Goal: Task Accomplishment & Management: Complete application form

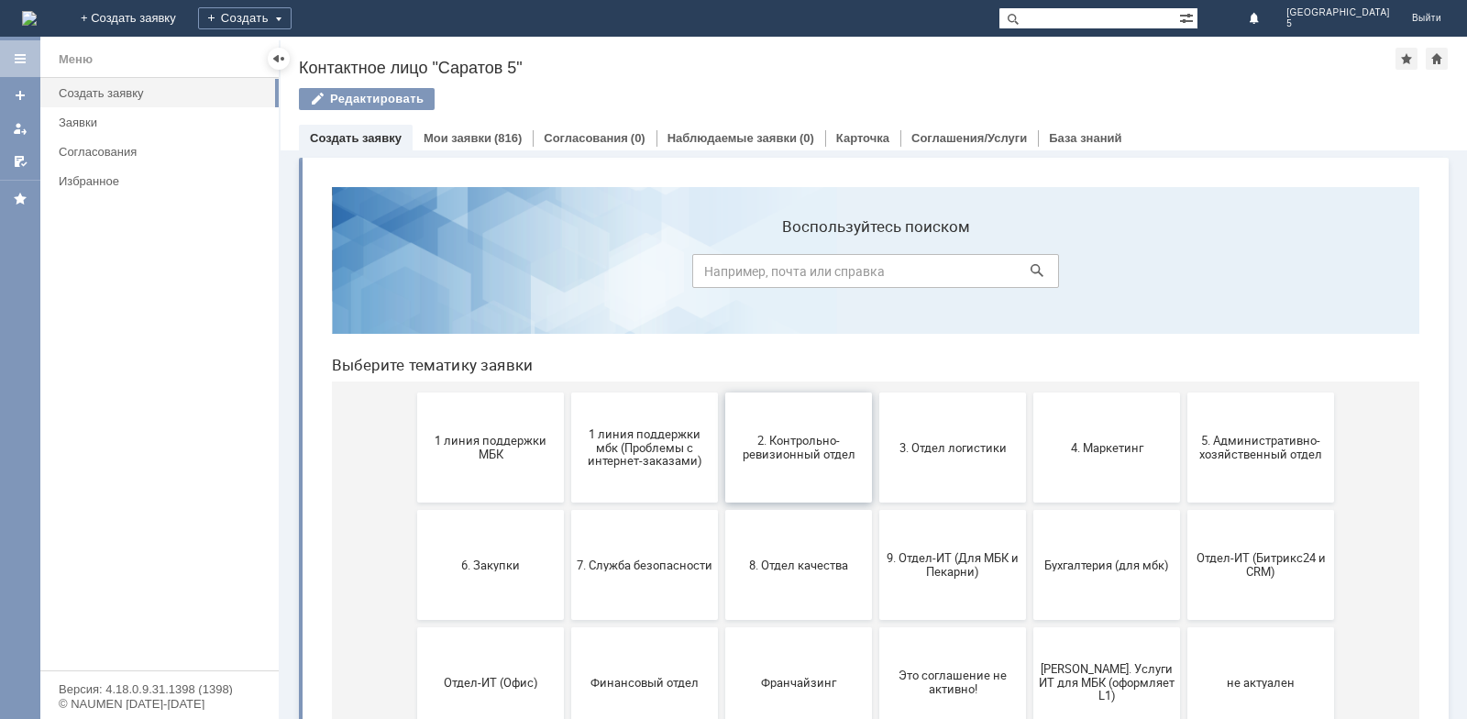
click at [796, 465] on button "2. Контрольно-ревизионный отдел" at bounding box center [798, 447] width 147 height 110
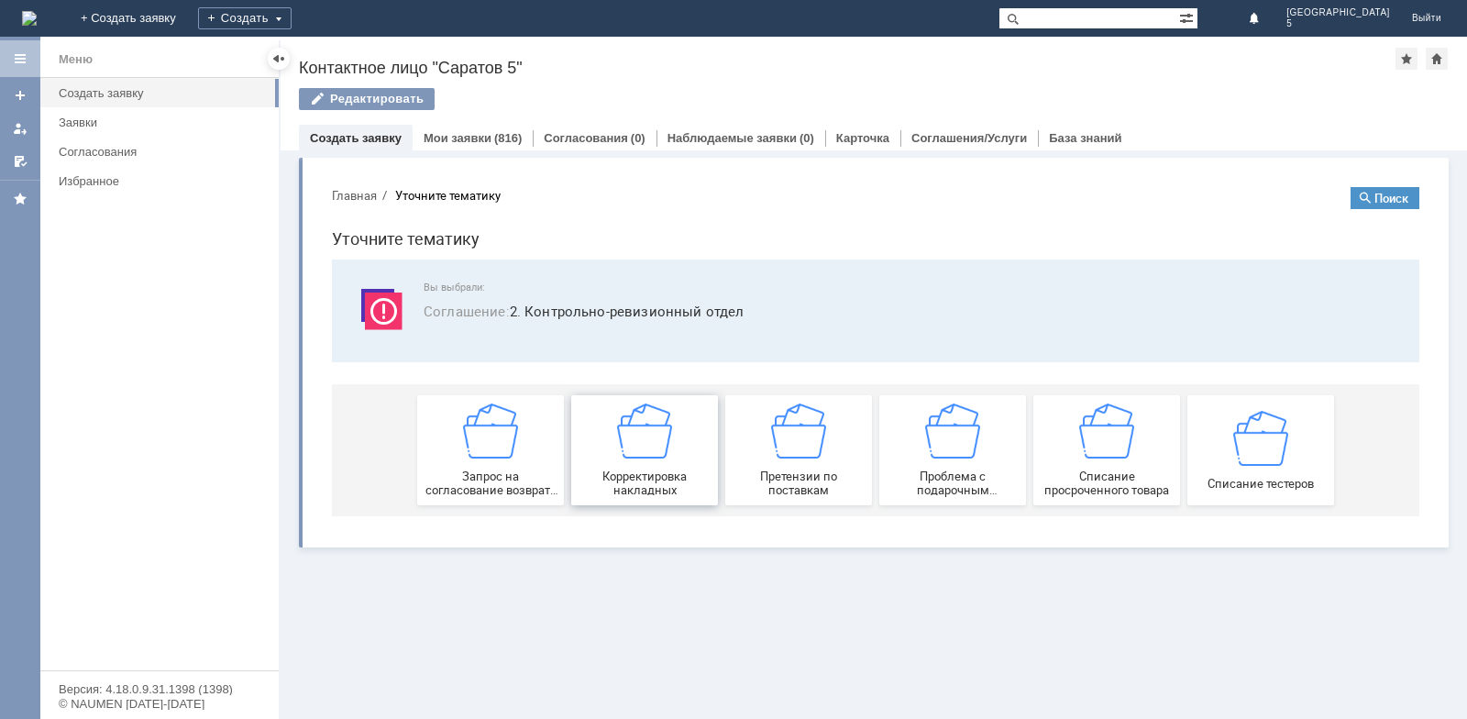
click at [621, 470] on span "Корректировка накладных" at bounding box center [645, 483] width 136 height 28
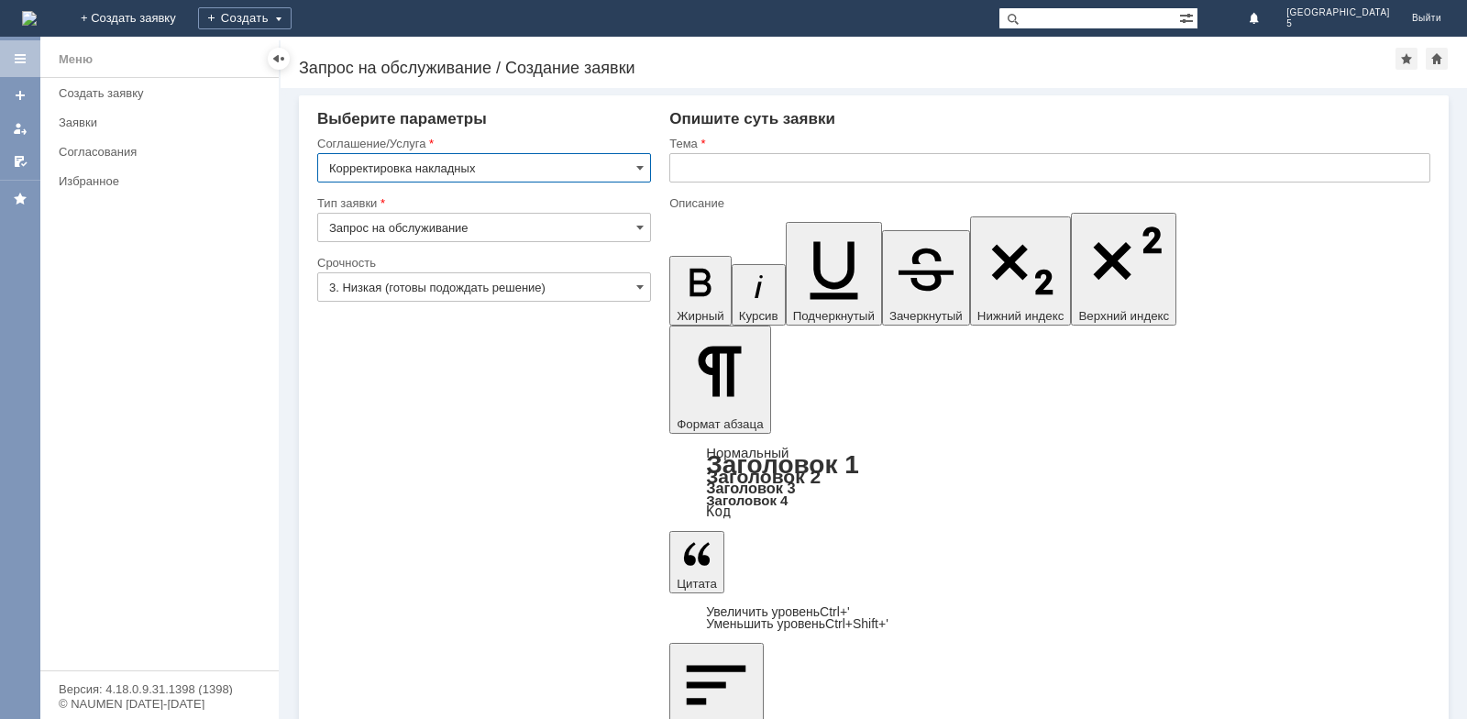
click at [700, 168] on input "text" at bounding box center [1049, 167] width 761 height 29
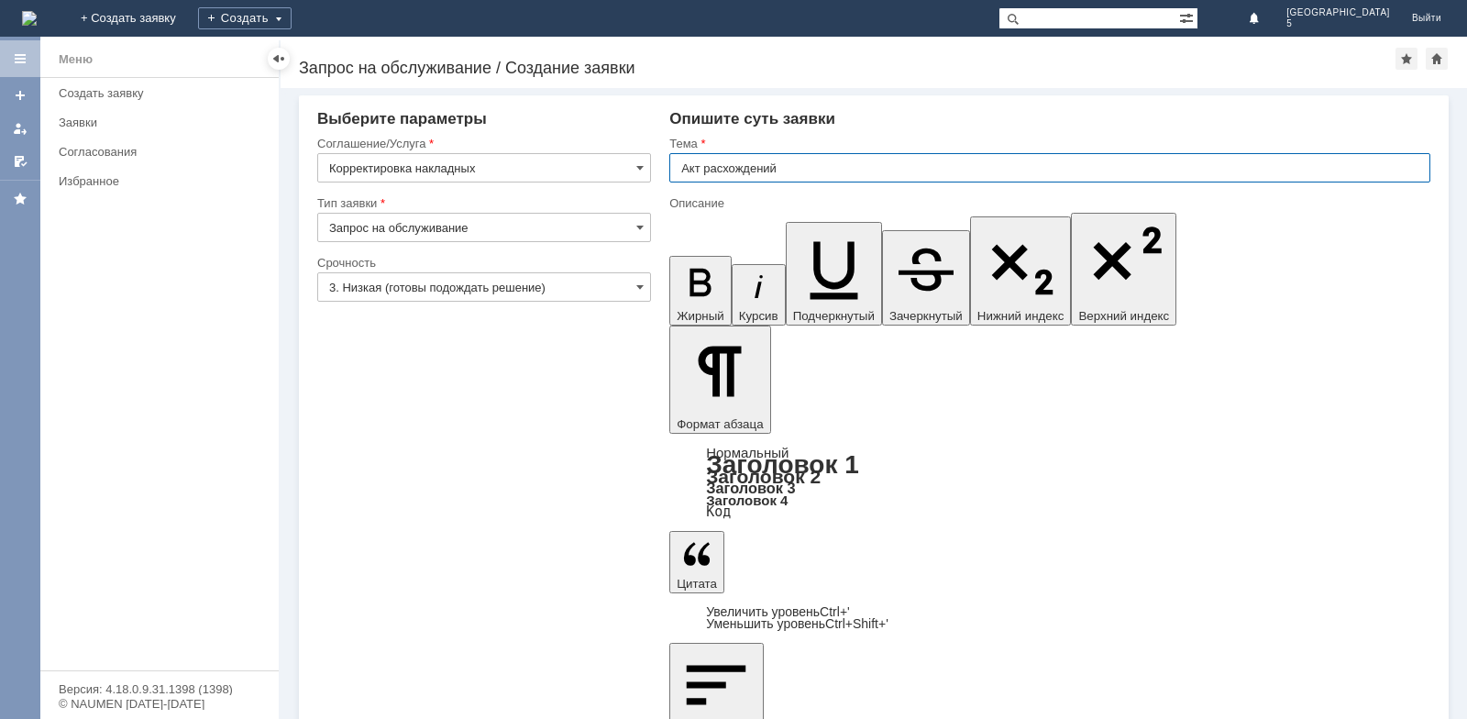
type input "Акт расхождений"
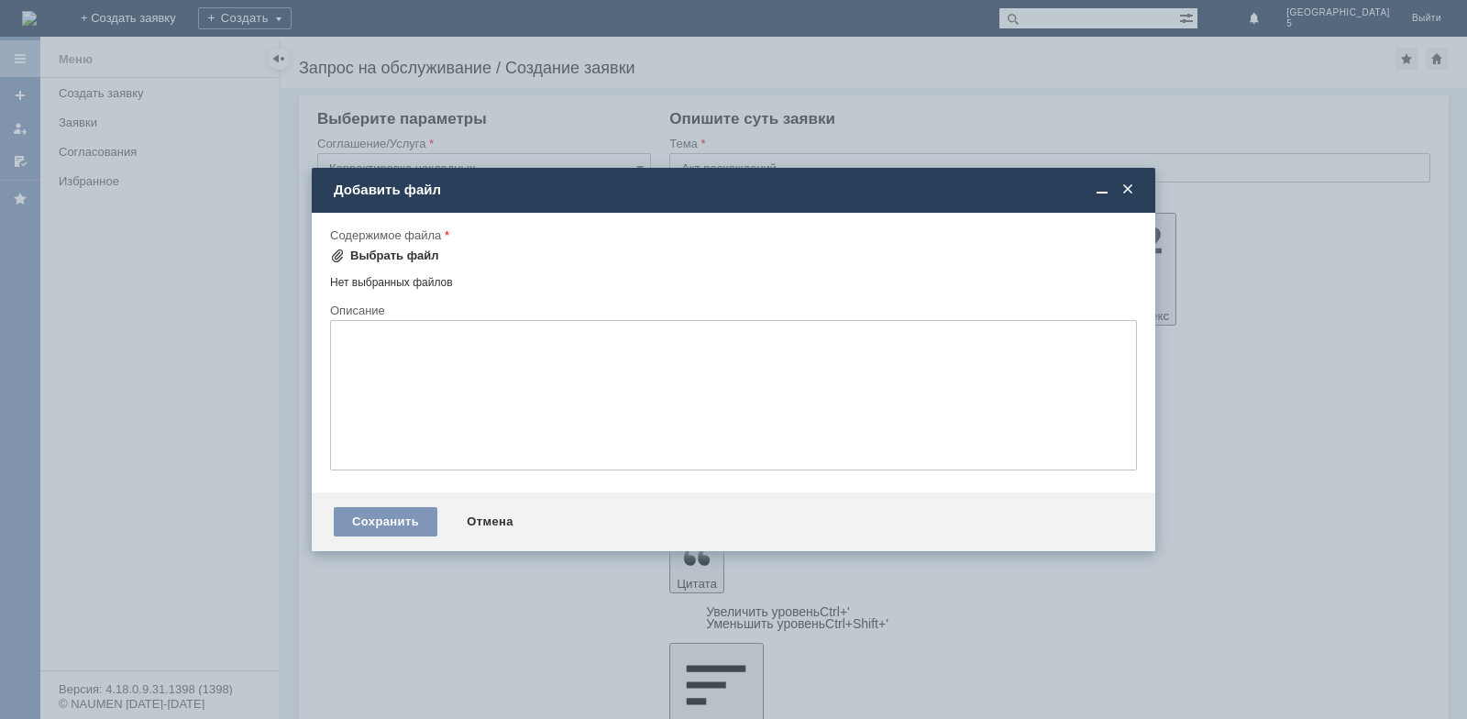
click at [392, 257] on div "Выбрать файл" at bounding box center [394, 255] width 89 height 15
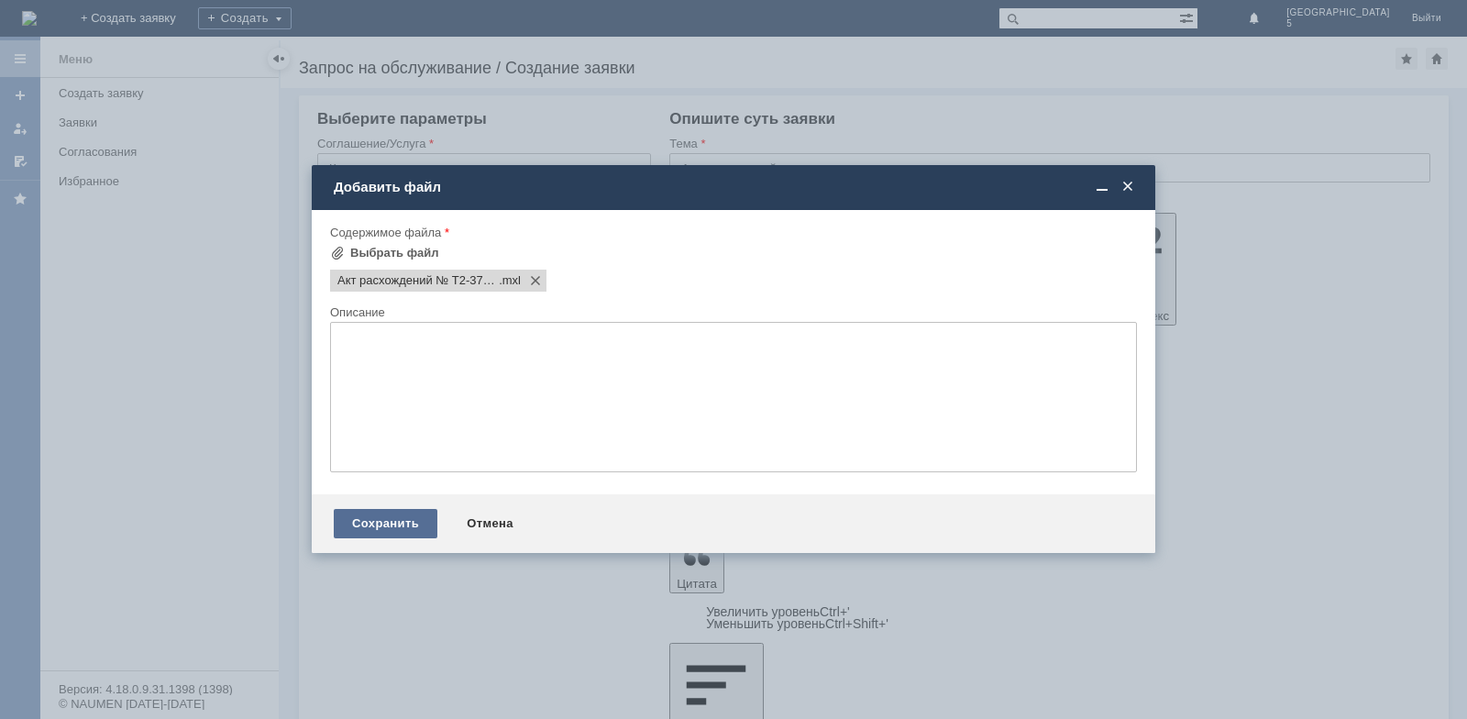
click at [404, 528] on div "Сохранить" at bounding box center [386, 523] width 104 height 29
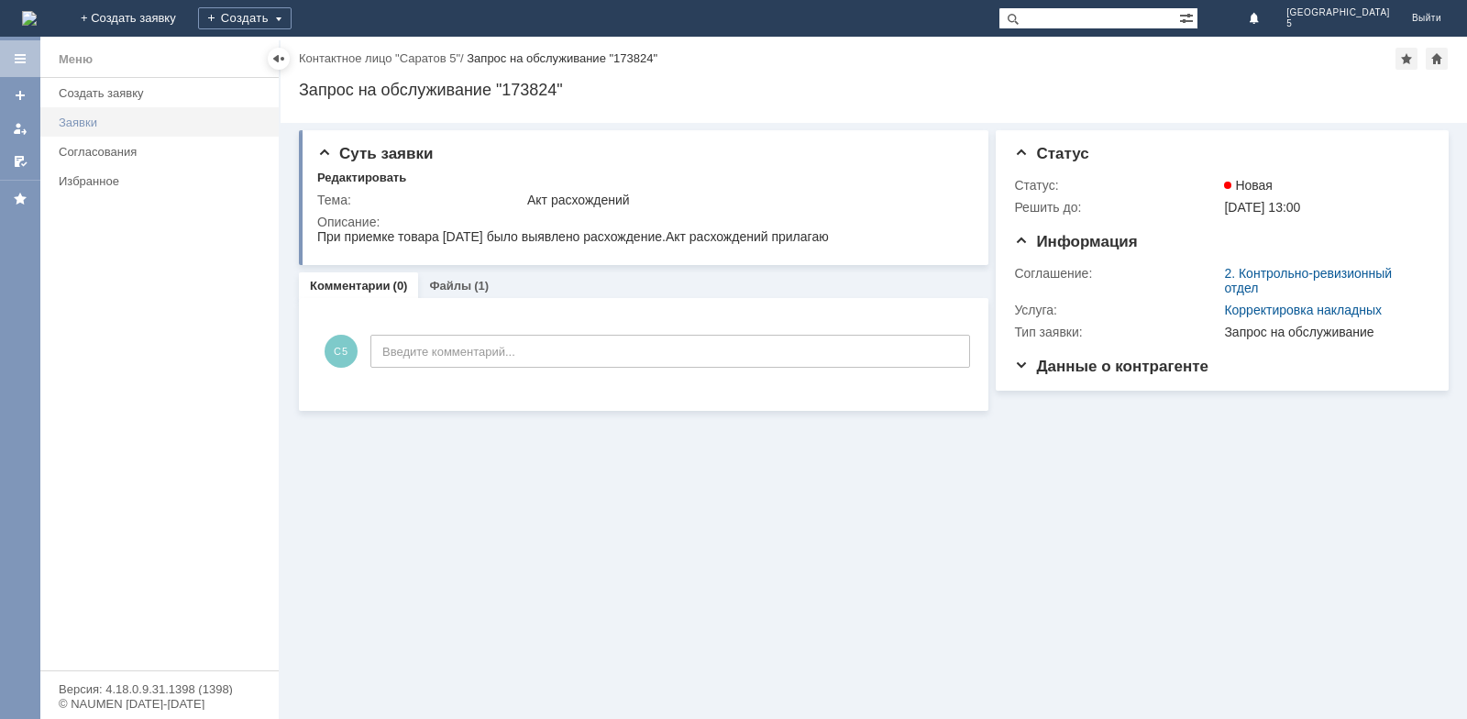
click at [135, 126] on div "Заявки" at bounding box center [163, 123] width 209 height 14
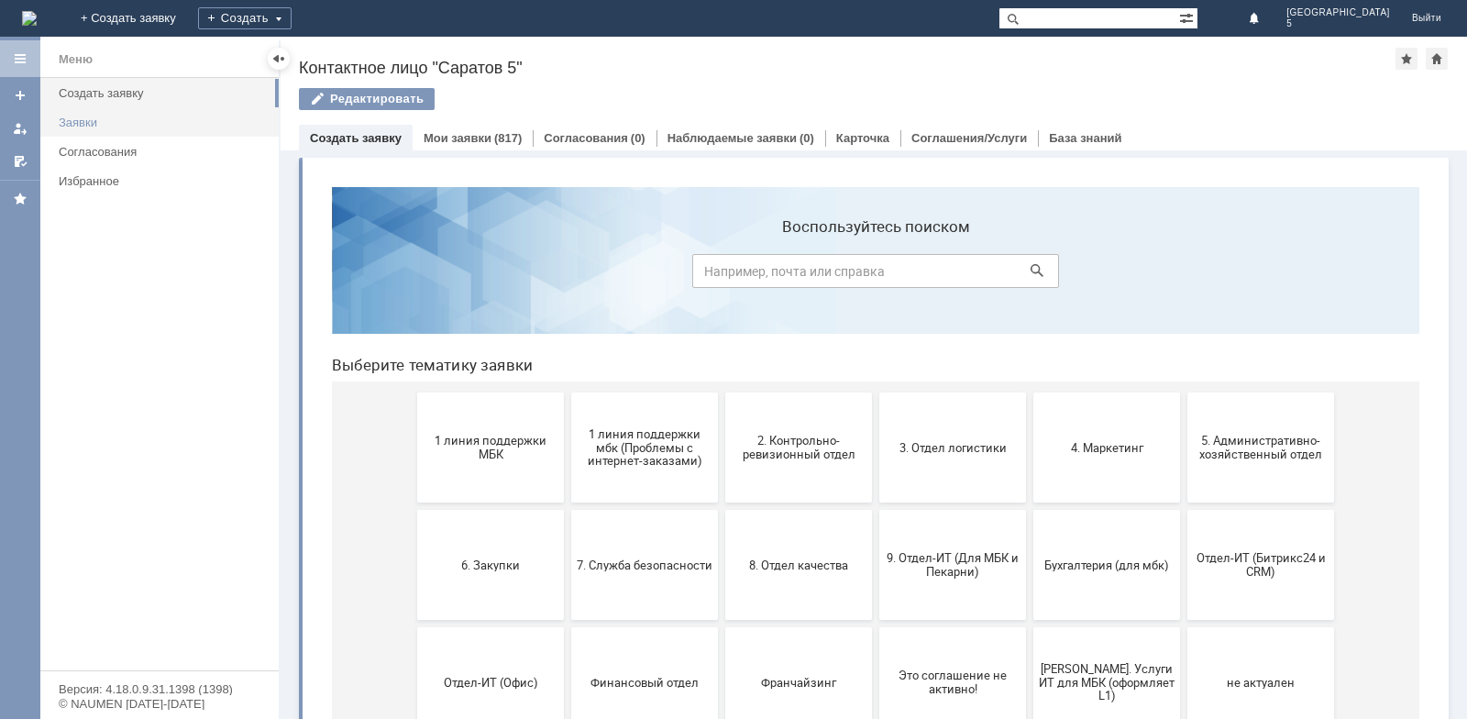
click at [85, 114] on link "Заявки" at bounding box center [163, 122] width 224 height 28
